Goal: Obtain resource: Obtain resource

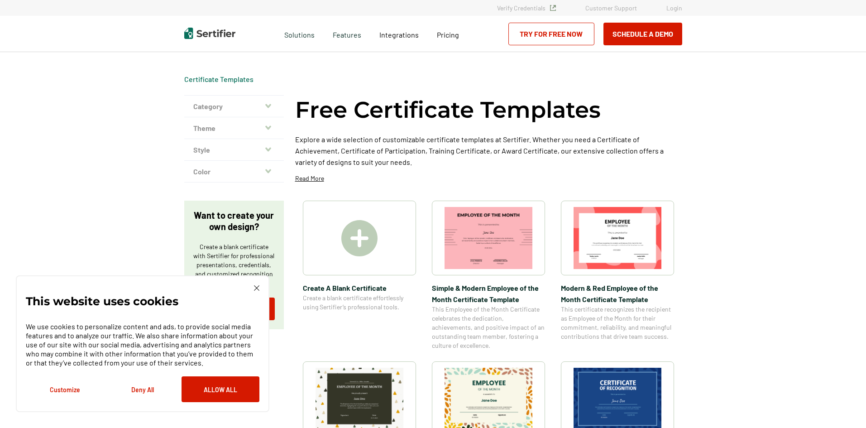
click at [270, 108] on icon "button" at bounding box center [268, 105] width 6 height 7
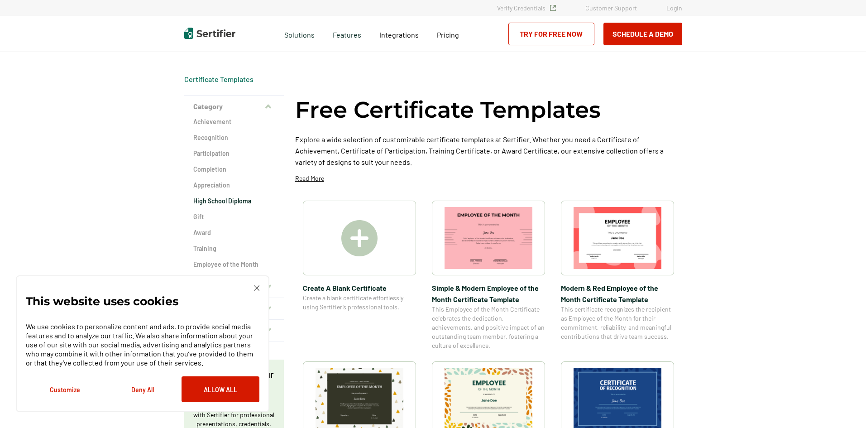
click at [228, 204] on h2 "High School Diploma" at bounding box center [234, 201] width 82 height 9
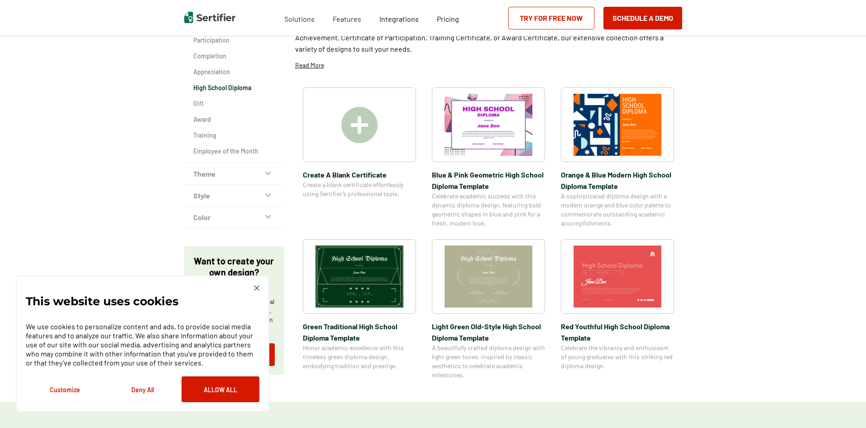
scroll to position [26, 0]
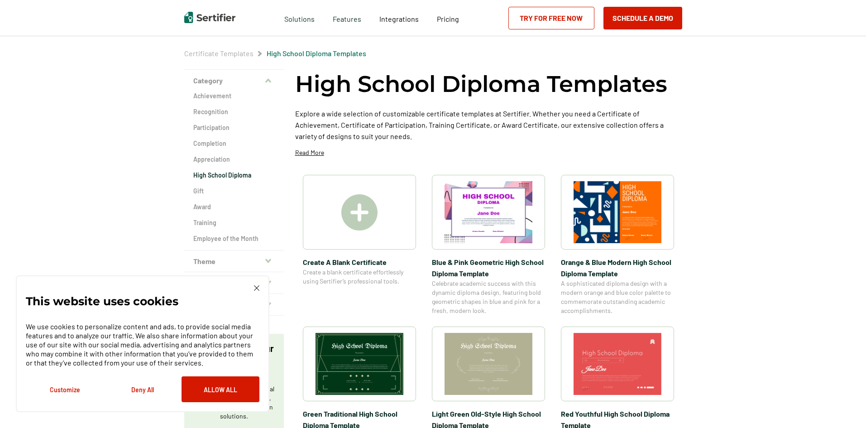
click at [370, 224] on img at bounding box center [359, 212] width 36 height 36
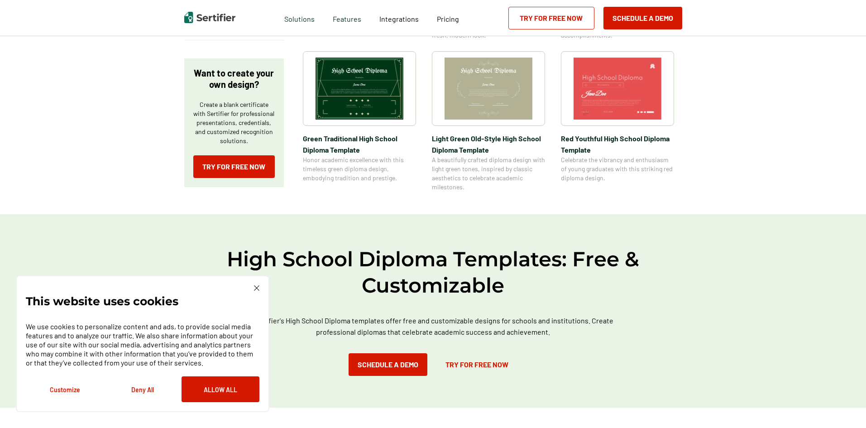
scroll to position [266, 0]
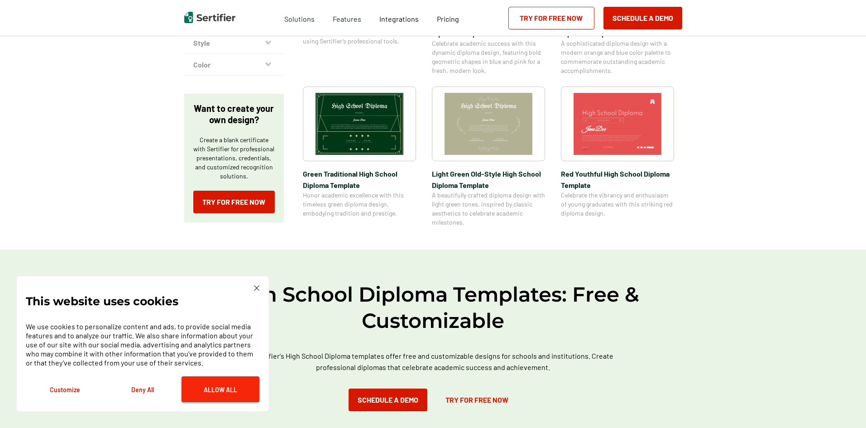
click at [245, 391] on button "Allow All" at bounding box center [221, 389] width 78 height 26
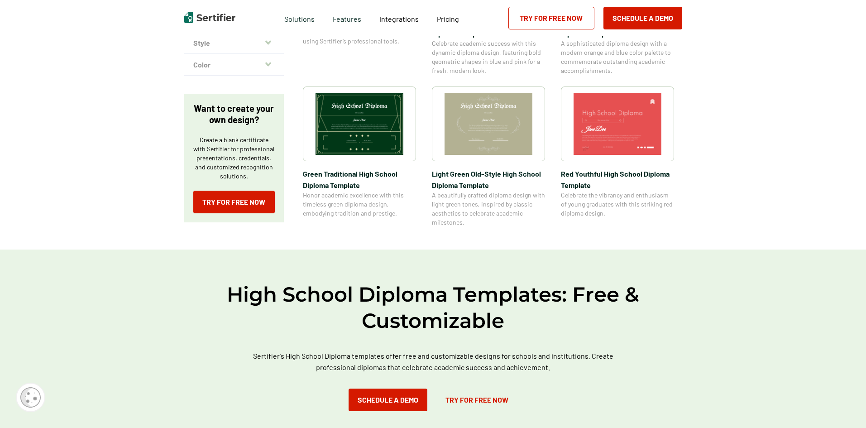
click at [451, 127] on img at bounding box center [489, 124] width 88 height 62
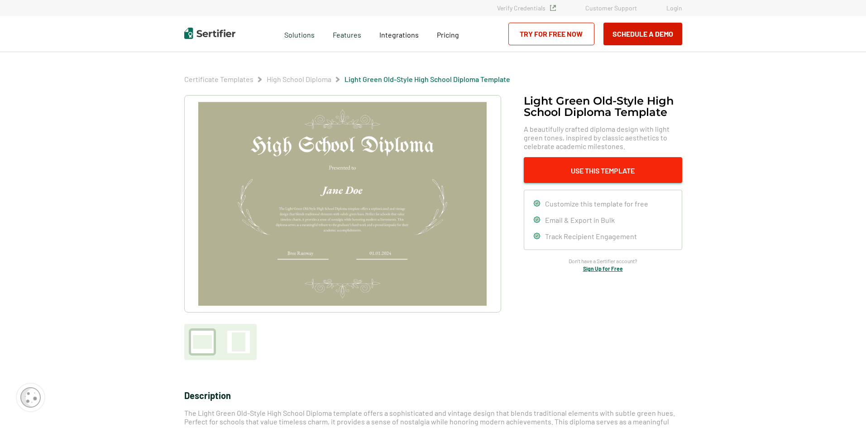
click at [550, 175] on button "Use This Template" at bounding box center [603, 170] width 158 height 26
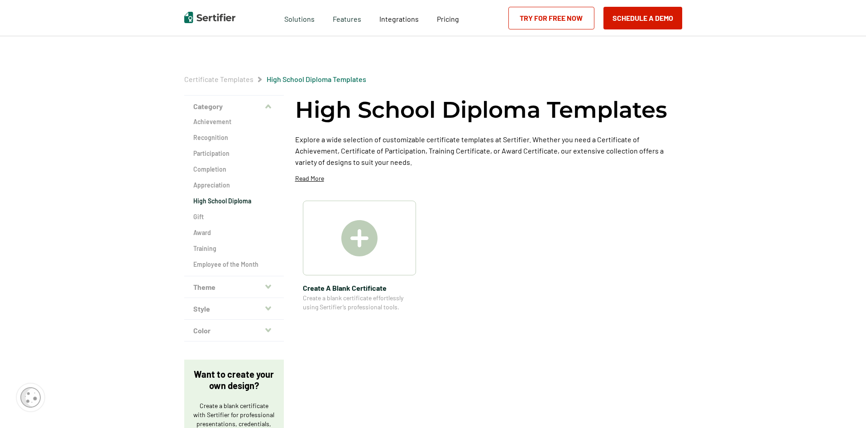
scroll to position [266, 0]
